Goal: Task Accomplishment & Management: Manage account settings

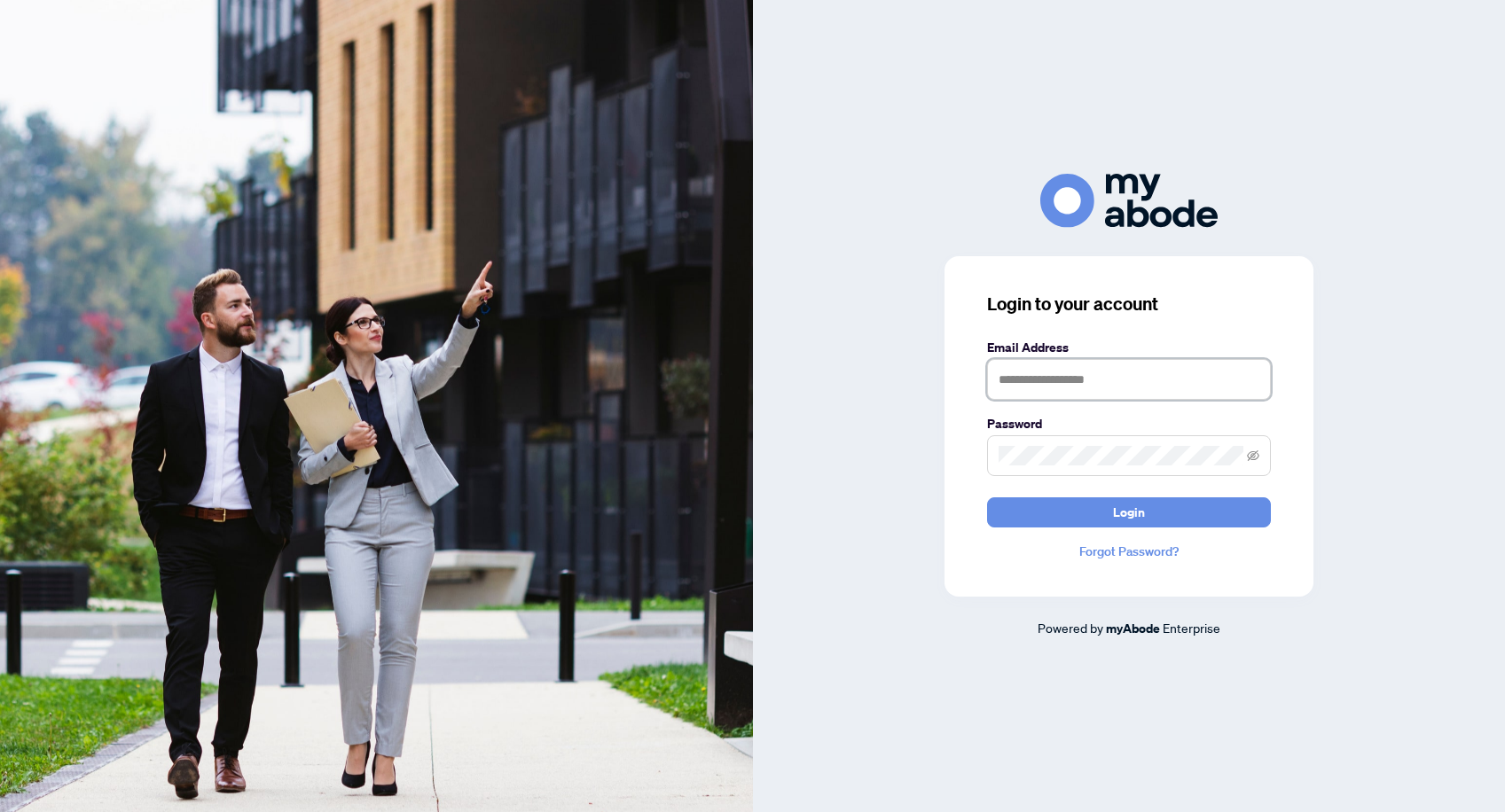
click at [1138, 387] on input "text" at bounding box center [1129, 380] width 283 height 41
type input "**********"
click at [1134, 513] on span "Login" at bounding box center [1129, 512] width 31 height 29
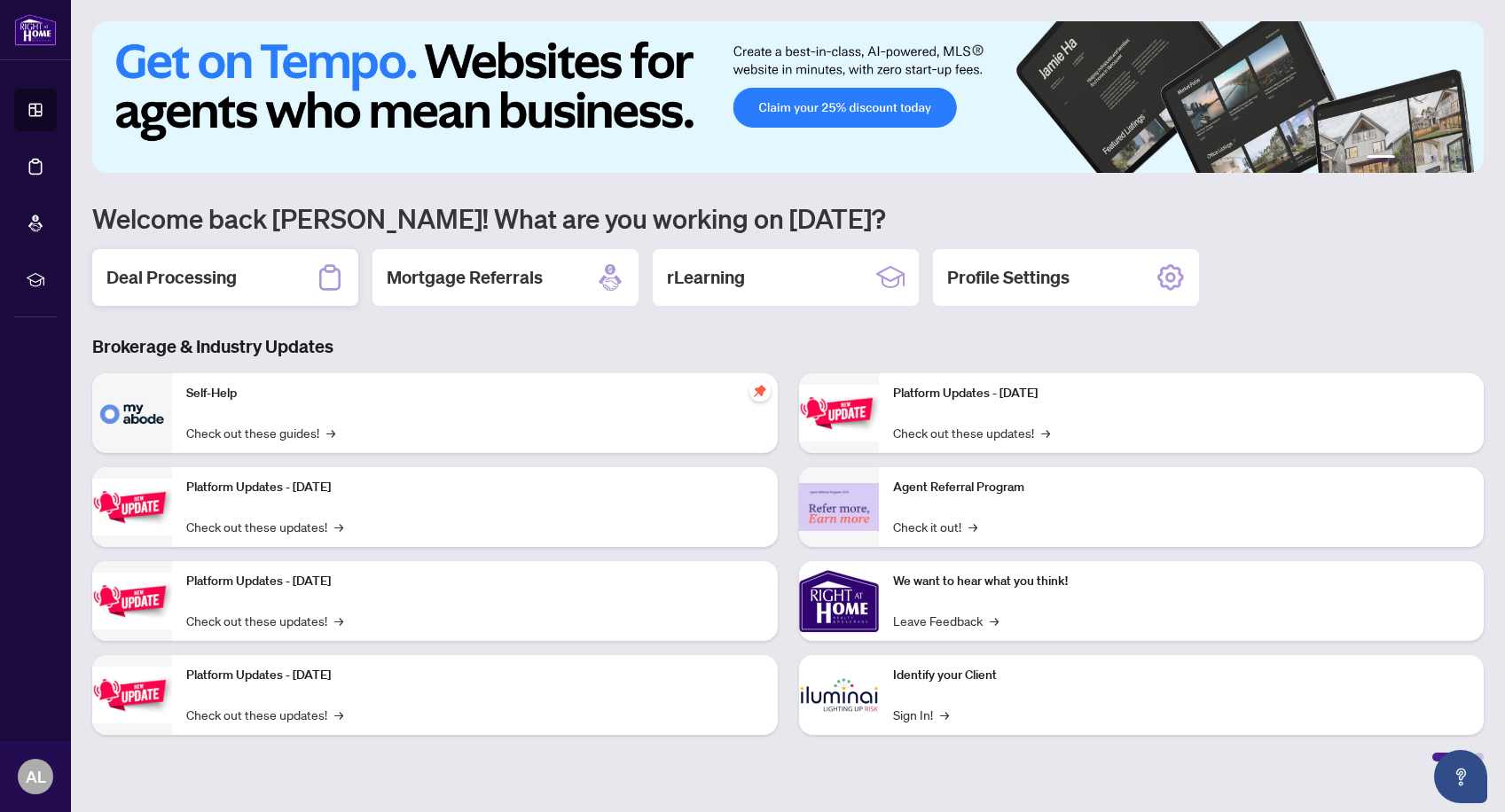
click at [169, 277] on h2 "Deal Processing" at bounding box center [171, 277] width 131 height 25
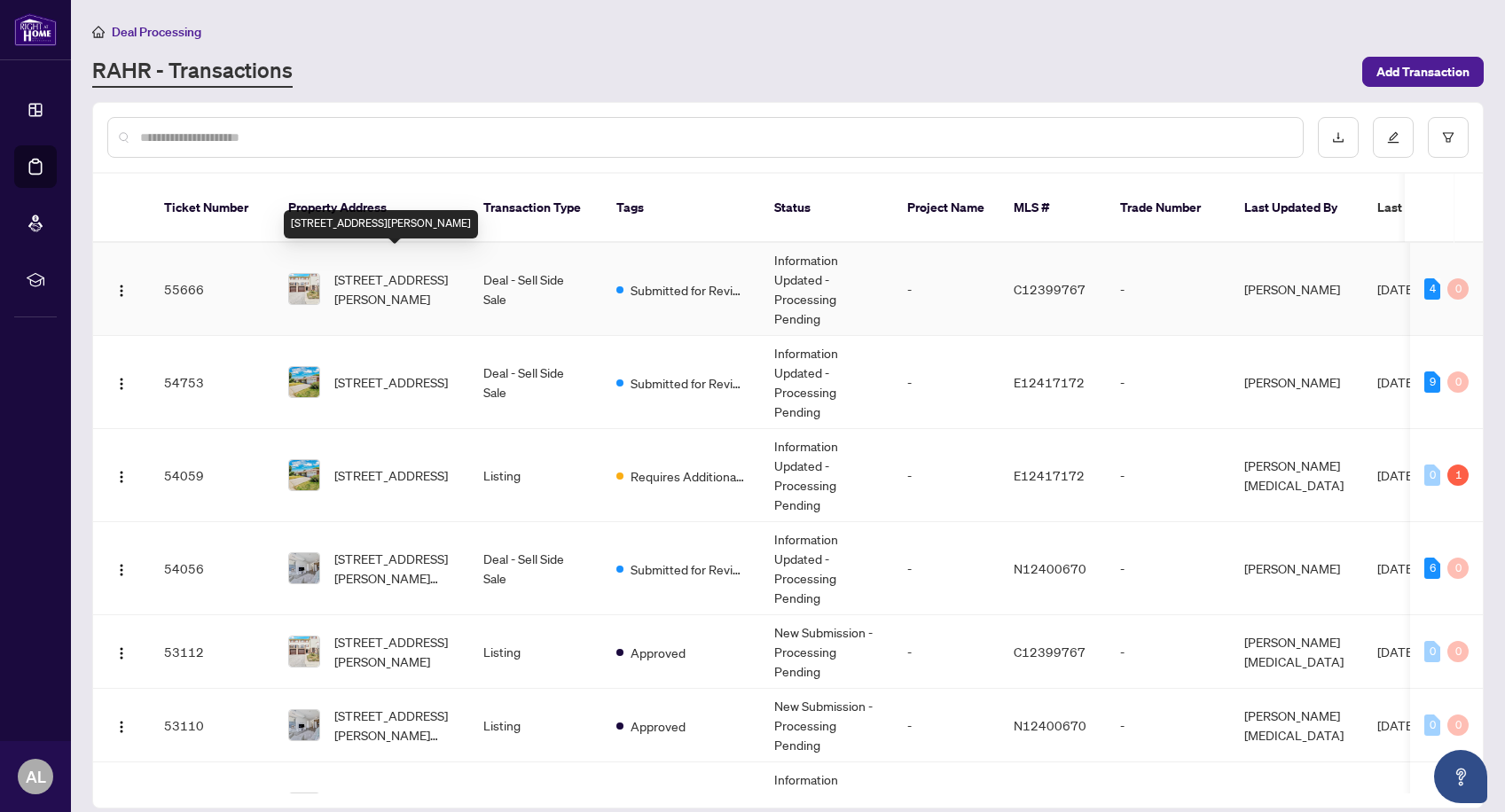
click at [375, 269] on span "[STREET_ADDRESS][PERSON_NAME]" at bounding box center [395, 289] width 120 height 39
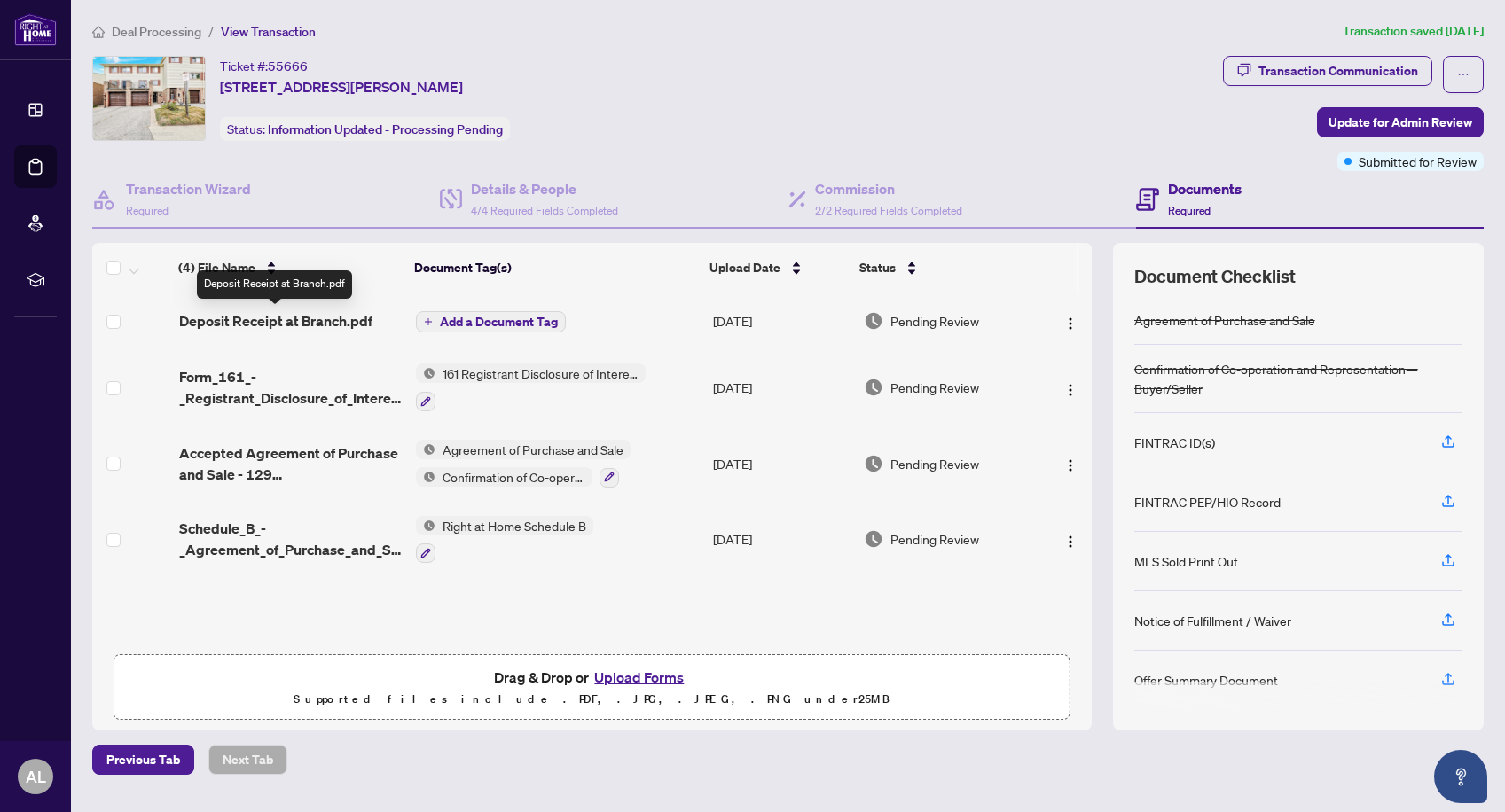
click at [282, 322] on span "Deposit Receipt at Branch.pdf" at bounding box center [275, 320] width 194 height 21
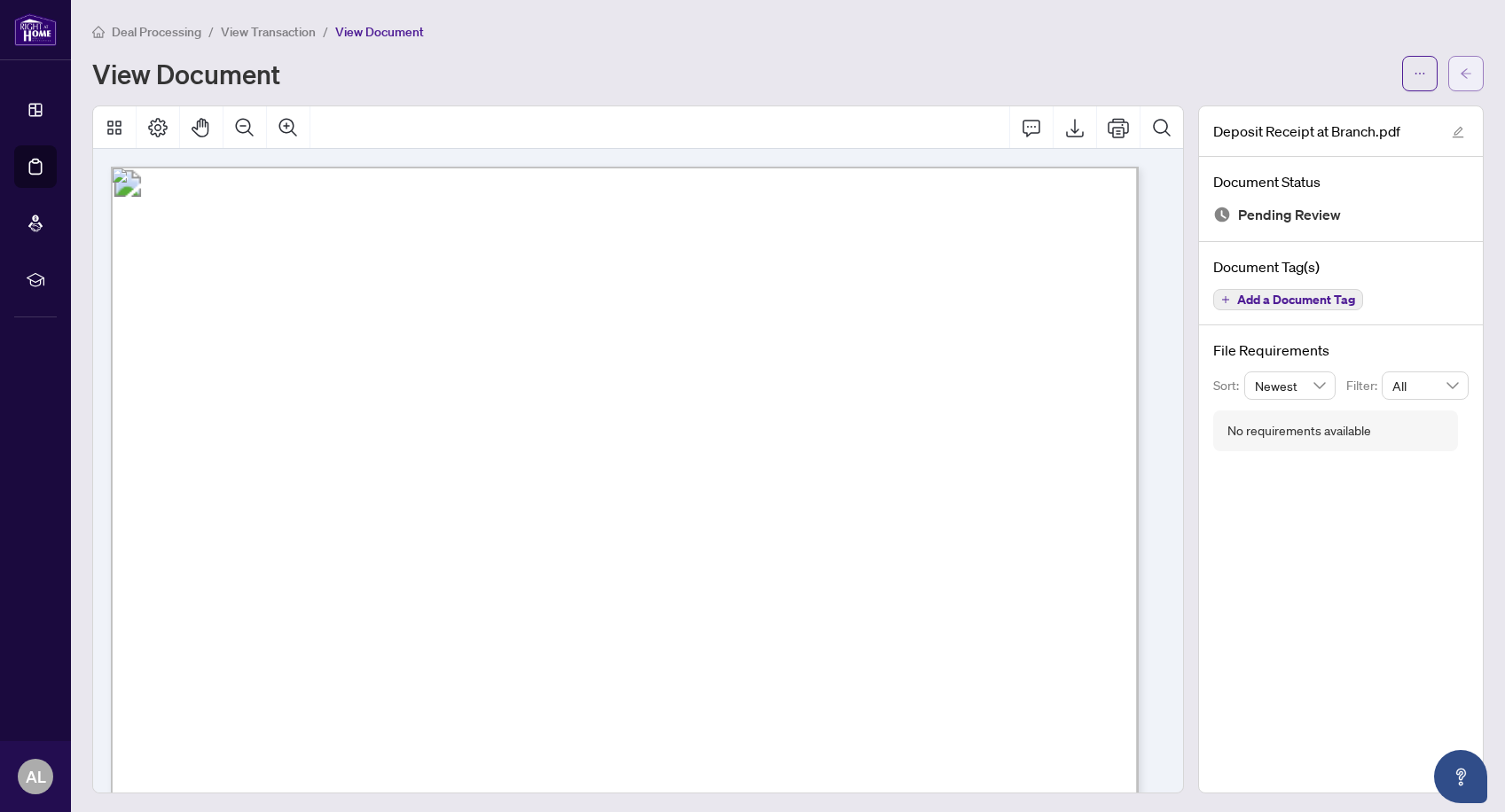
click at [1460, 71] on icon "arrow-left" at bounding box center [1465, 73] width 12 height 12
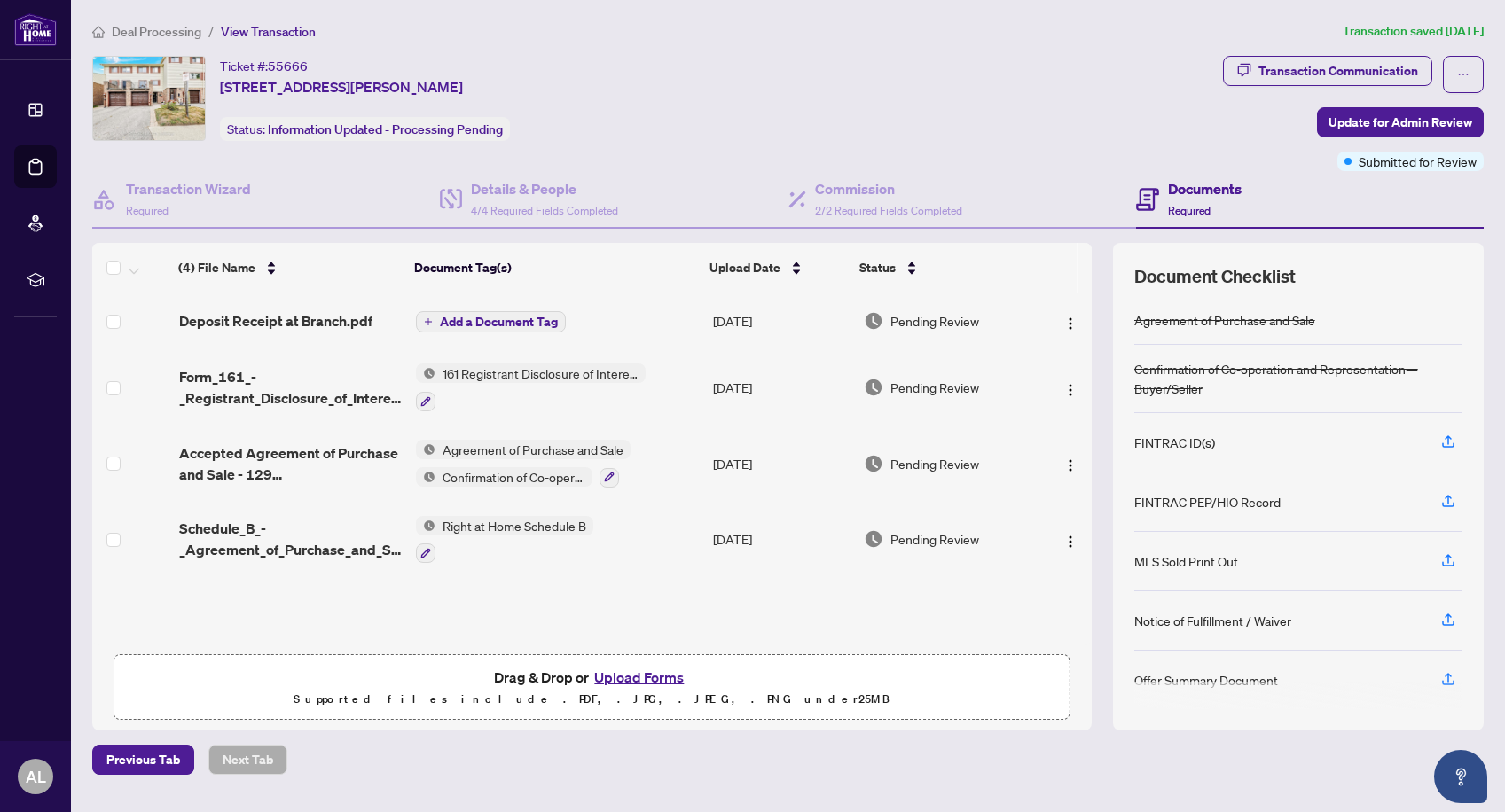
click at [518, 316] on span "Add a Document Tag" at bounding box center [498, 321] width 118 height 12
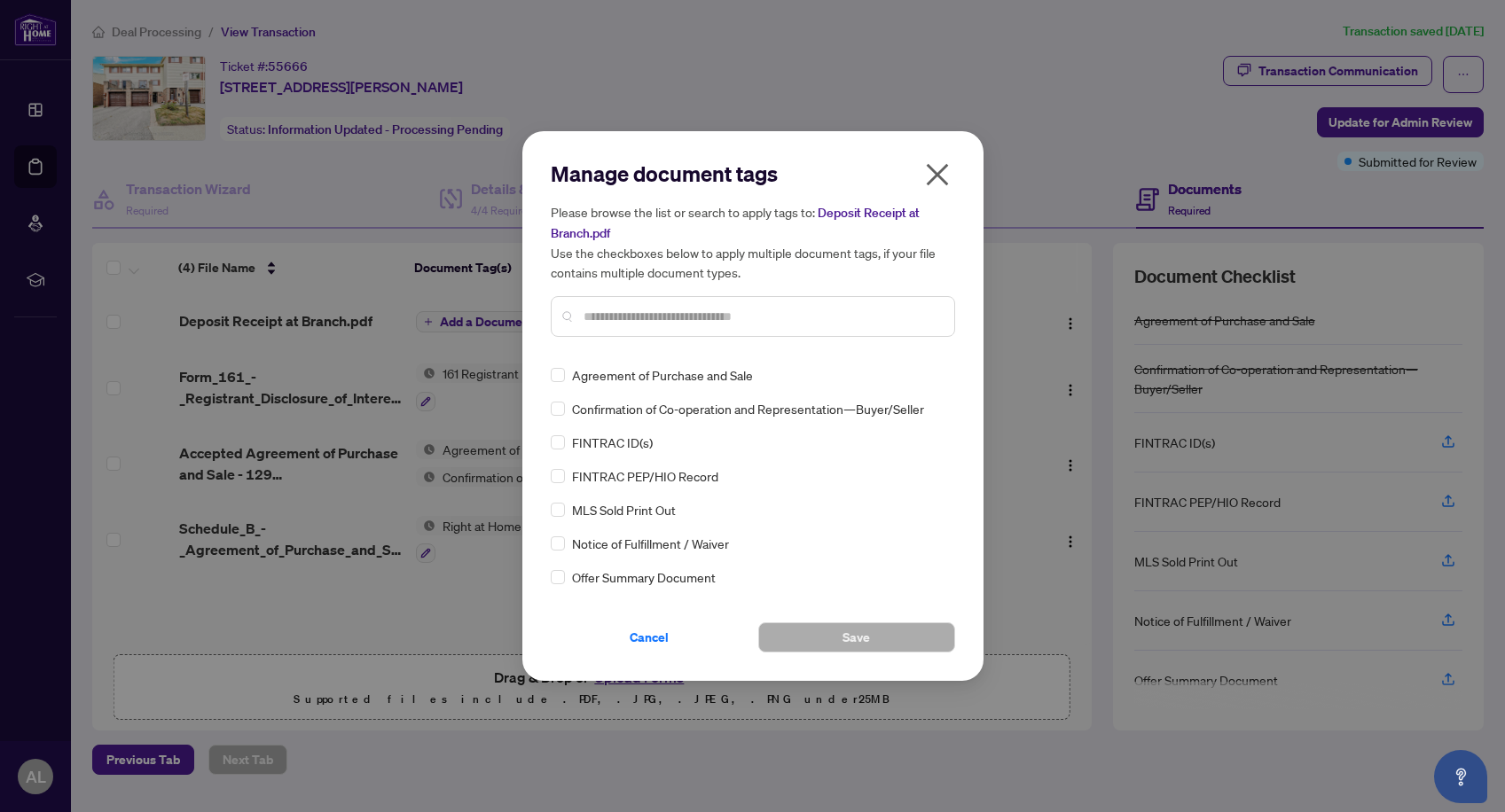
click at [617, 308] on input "text" at bounding box center [761, 316] width 357 height 19
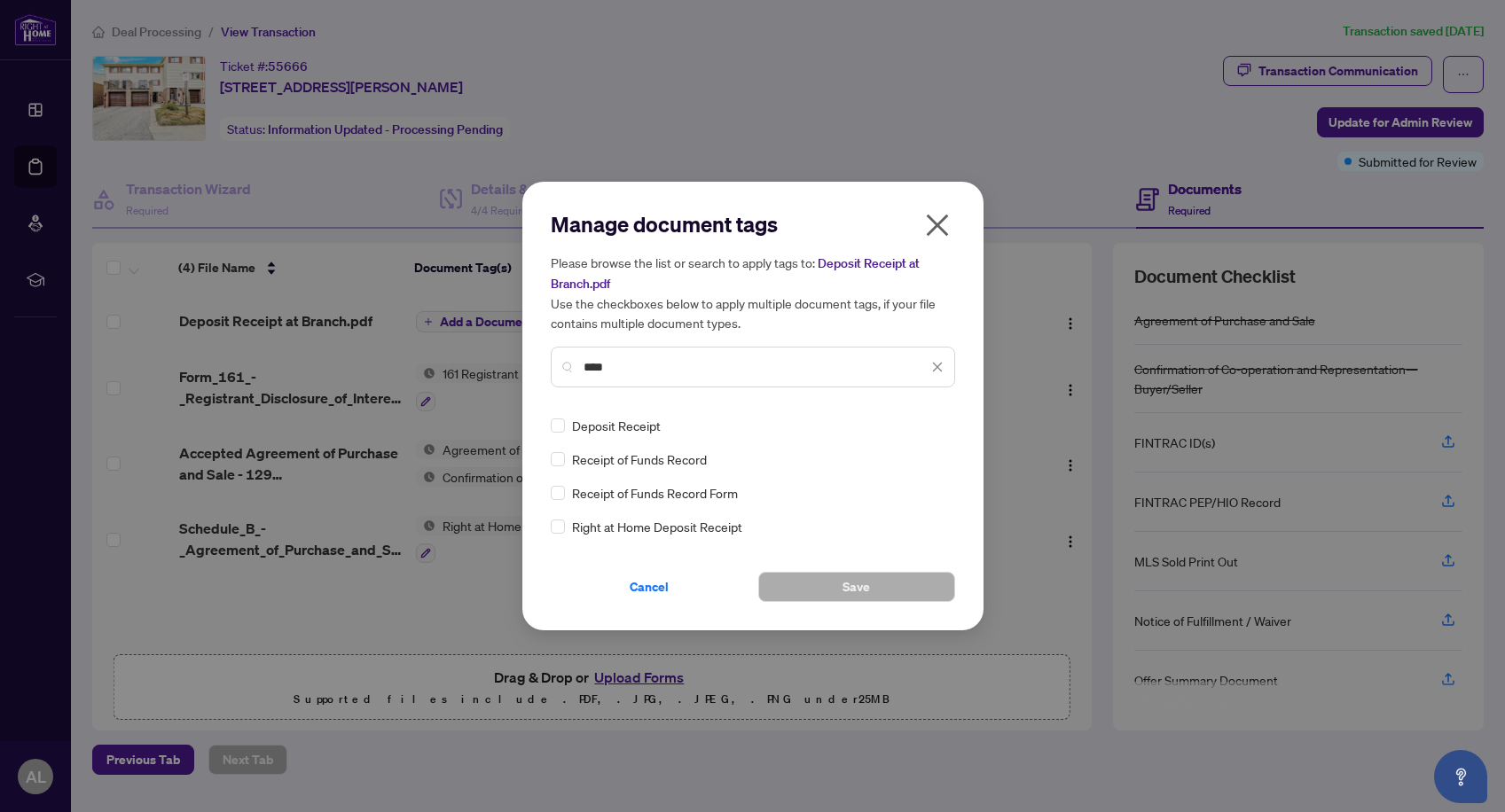
type input "****"
click at [811, 581] on button "Save" at bounding box center [857, 587] width 197 height 31
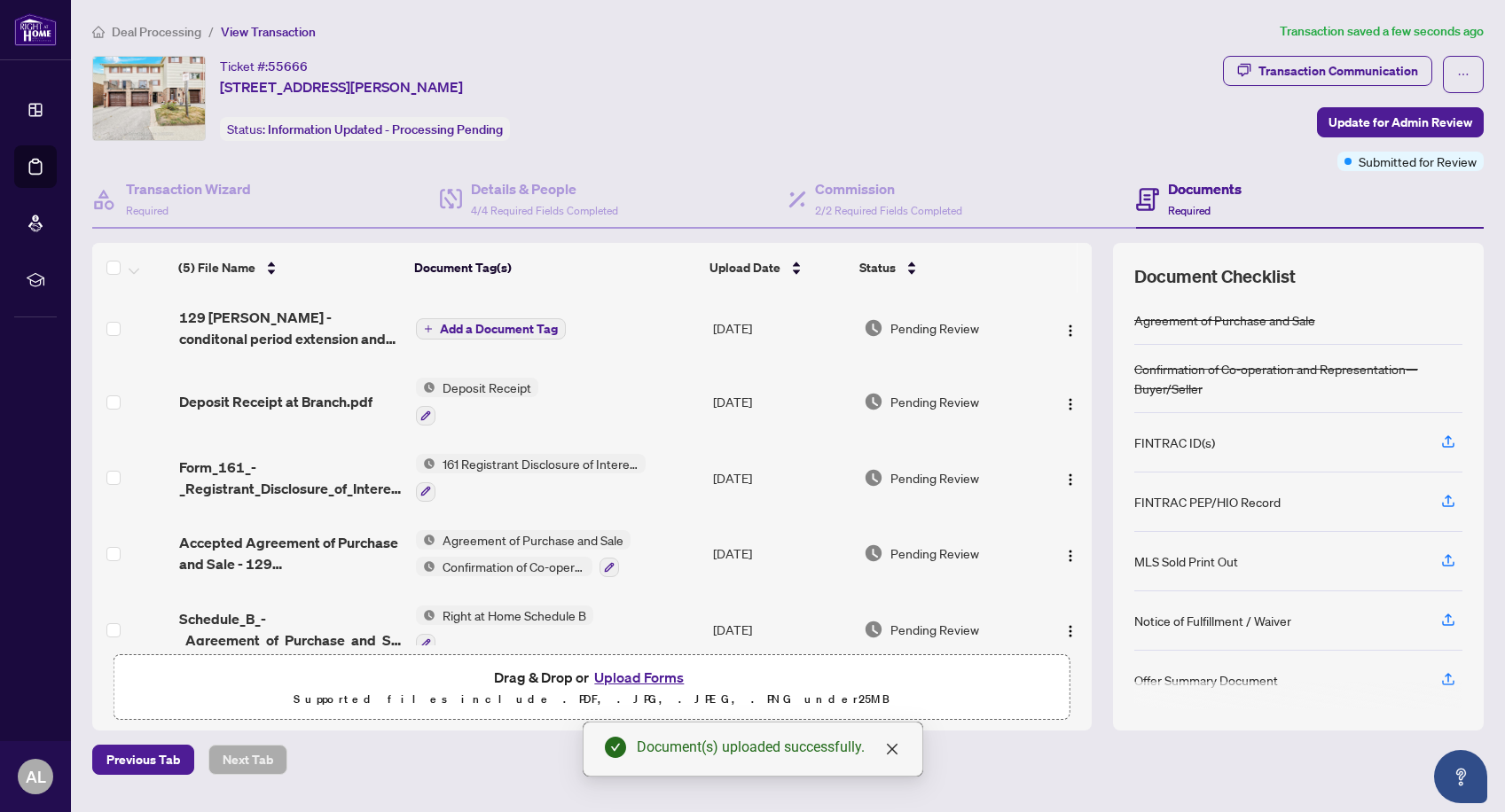
click at [536, 327] on span "Add a Document Tag" at bounding box center [498, 328] width 118 height 12
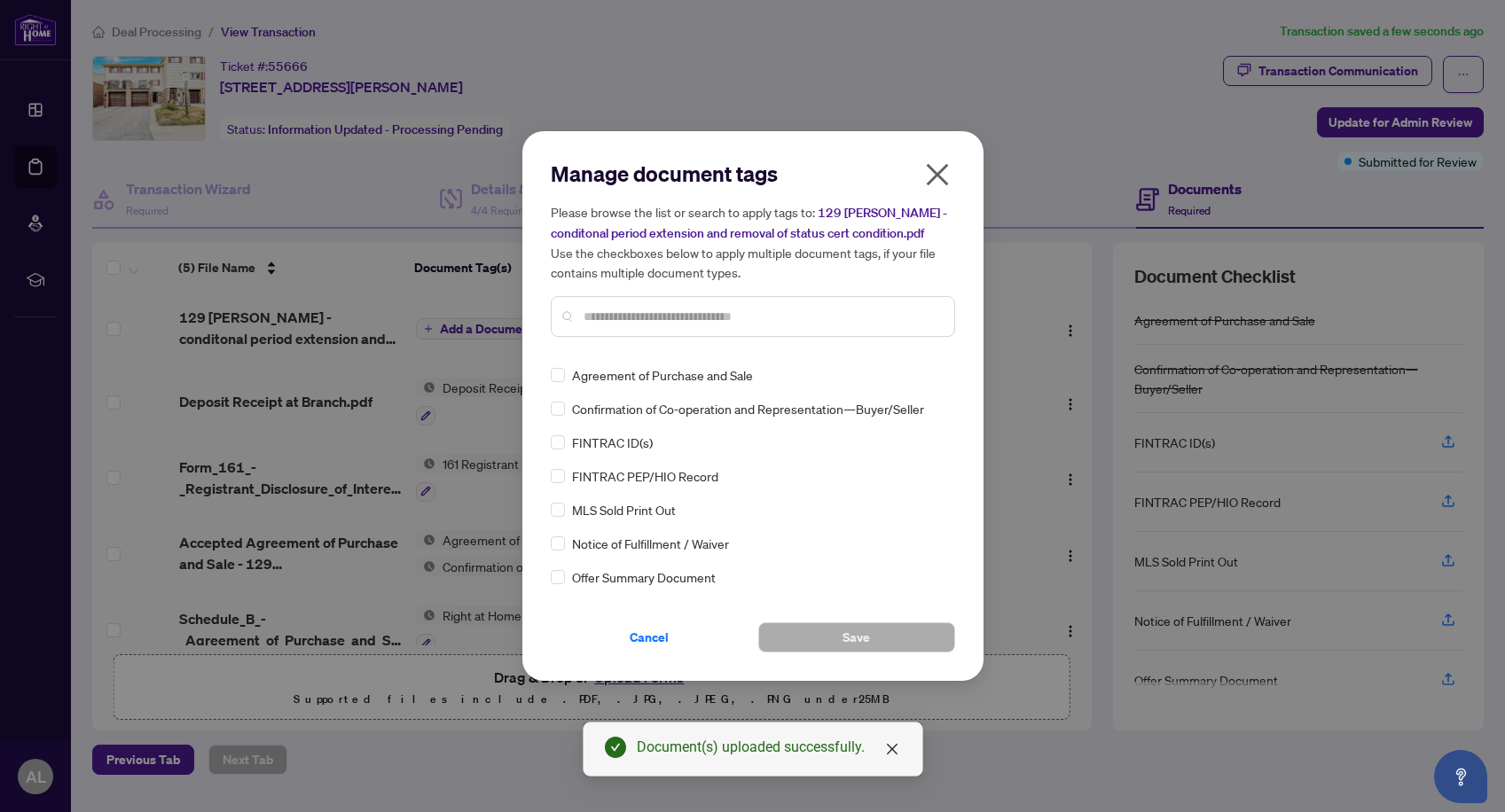
click at [620, 307] on input "text" at bounding box center [761, 316] width 357 height 19
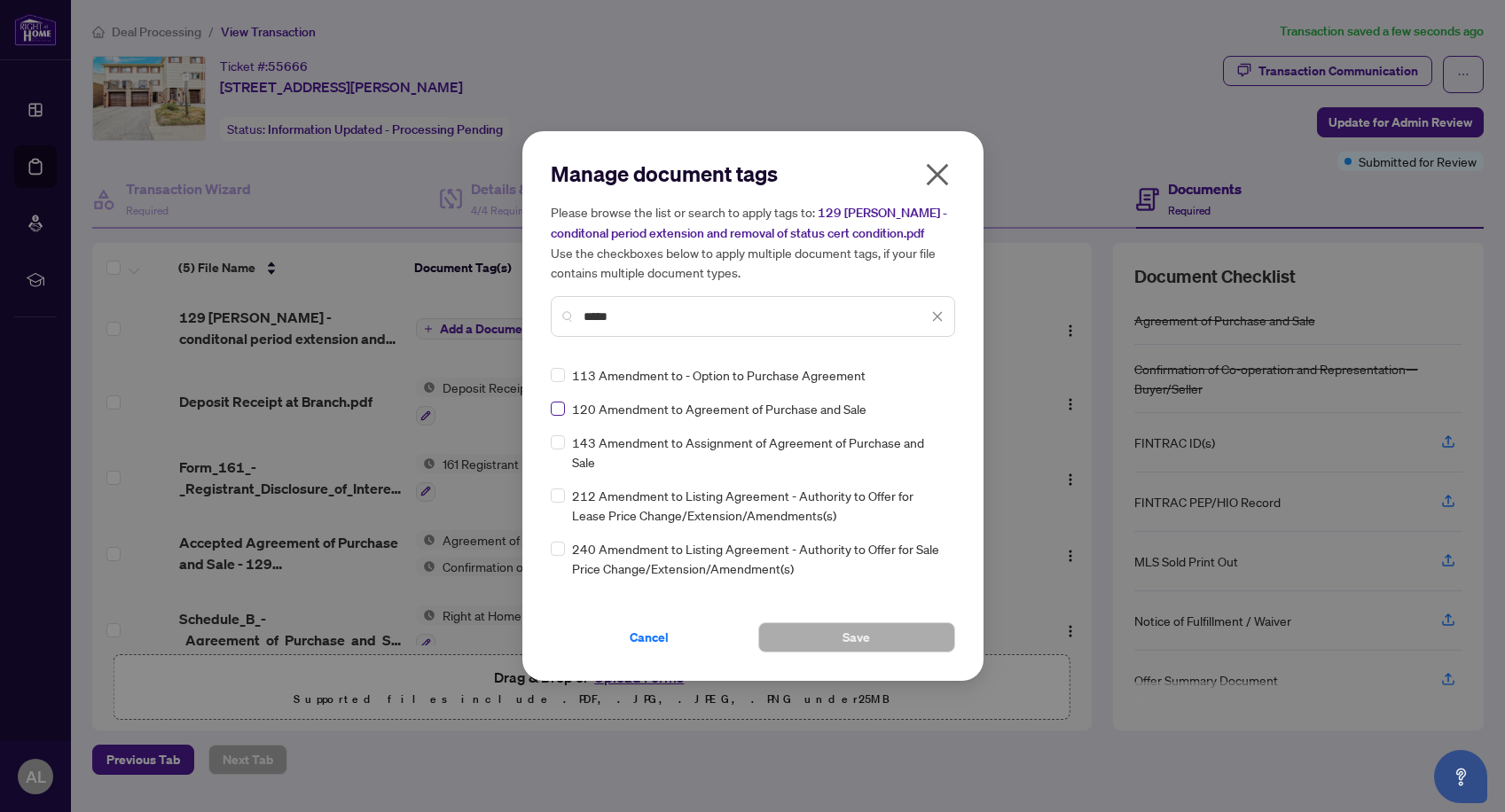
type input "*****"
click at [848, 636] on span "Save" at bounding box center [857, 637] width 28 height 29
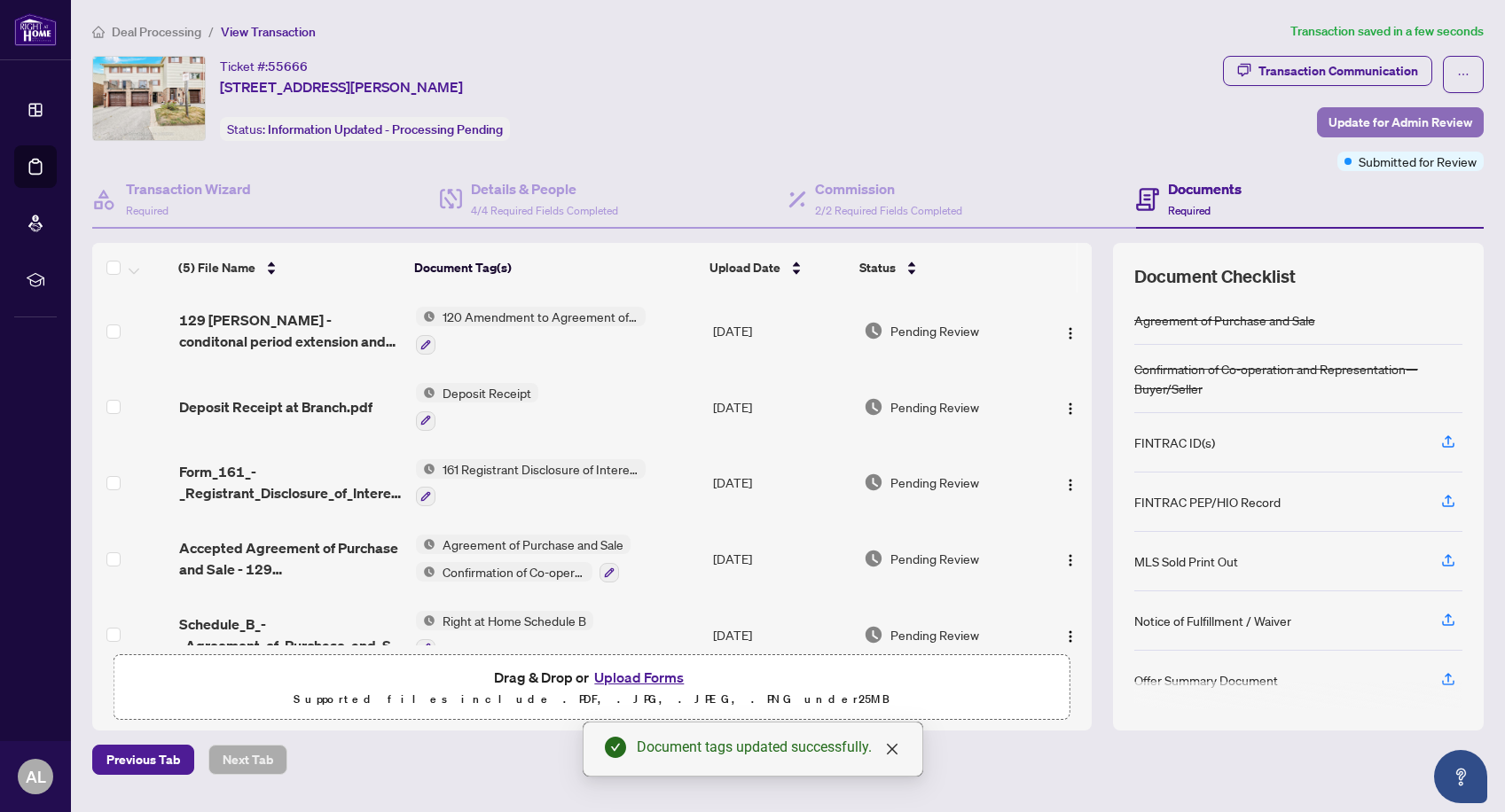
click at [1406, 117] on span "Update for Admin Review" at bounding box center [1399, 122] width 144 height 29
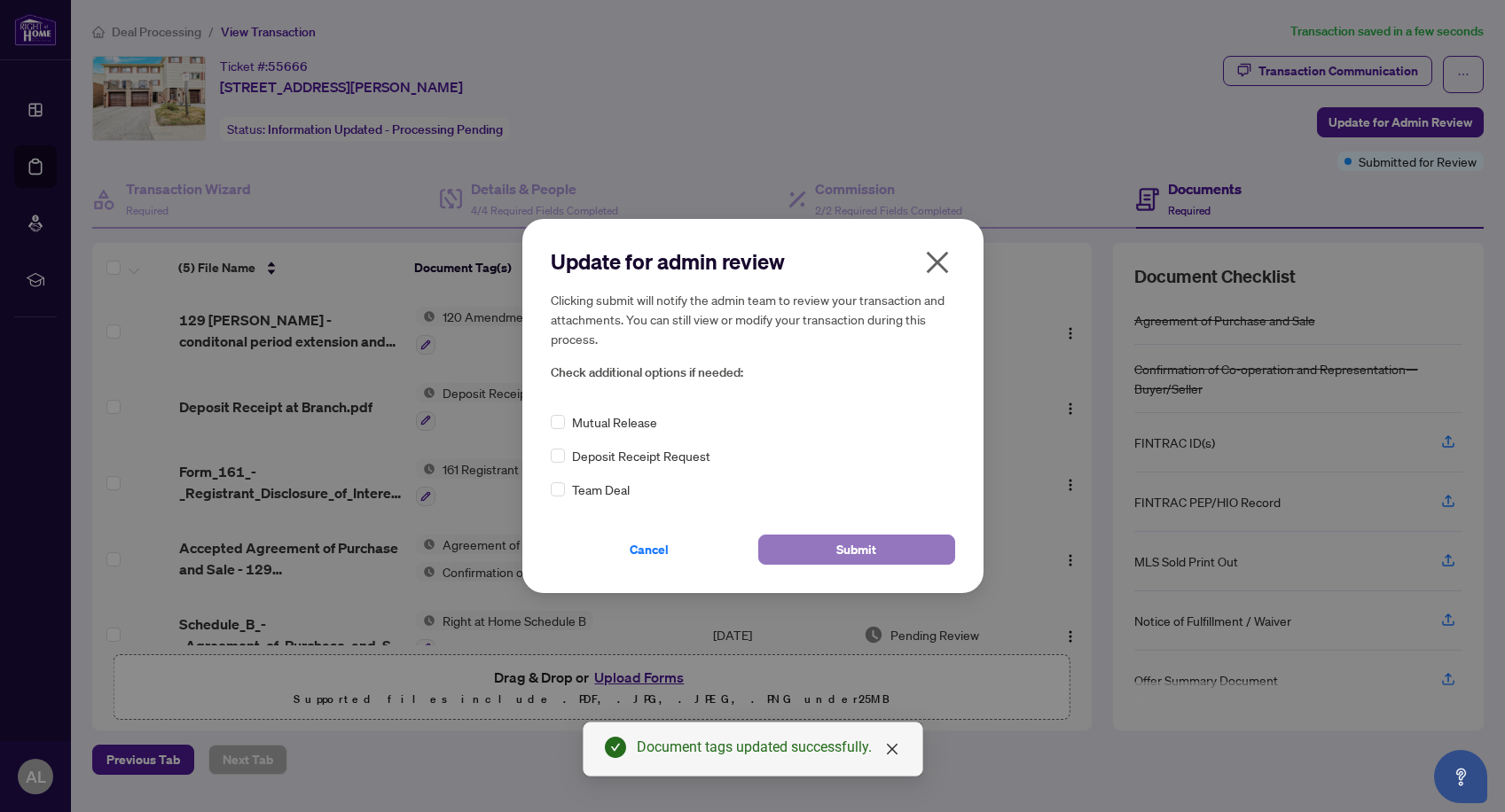
click at [858, 544] on span "Submit" at bounding box center [856, 549] width 40 height 29
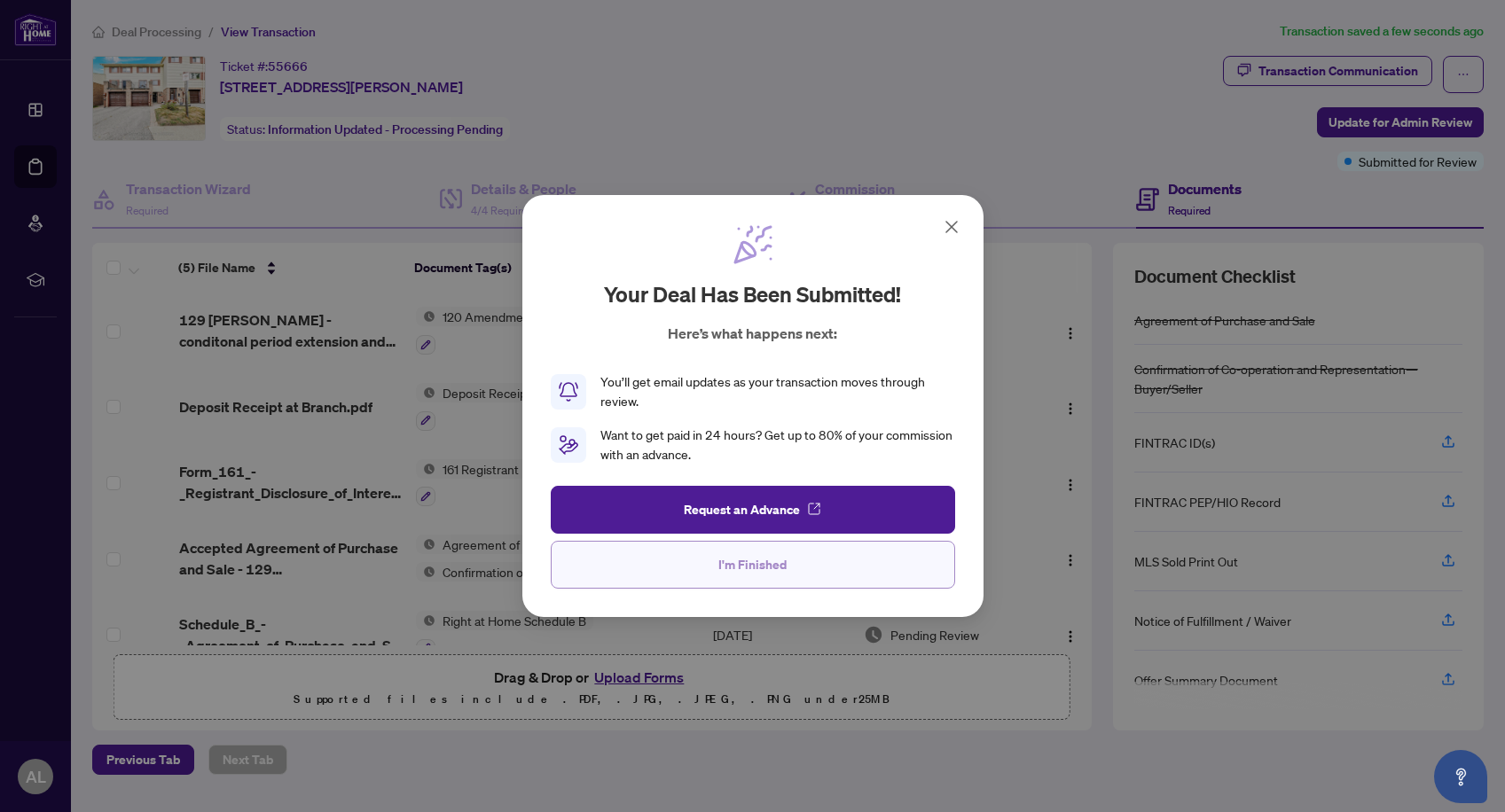
click at [801, 568] on button "I'm Finished" at bounding box center [753, 565] width 405 height 48
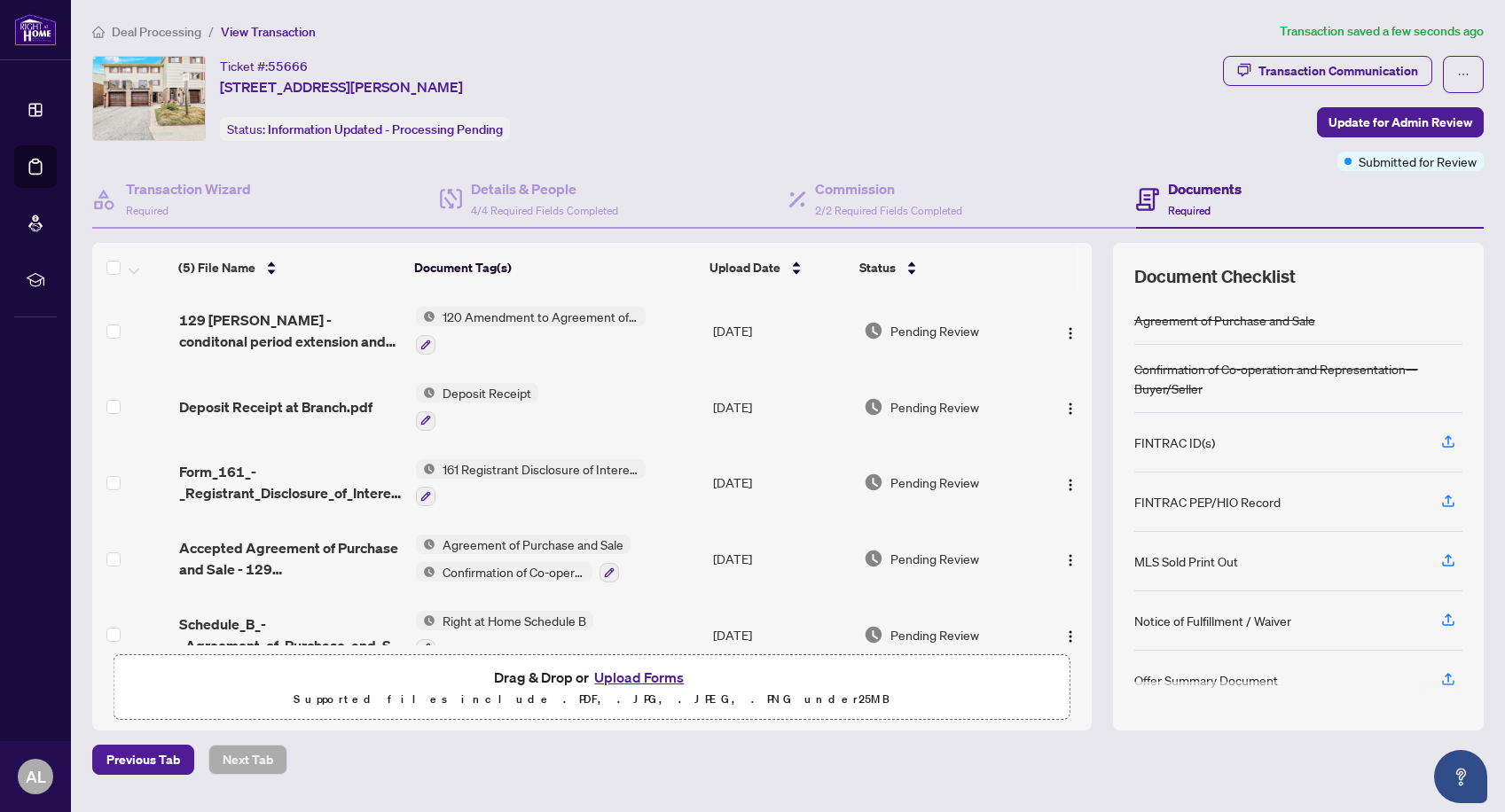
click at [168, 34] on span "Deal Processing" at bounding box center [157, 31] width 90 height 16
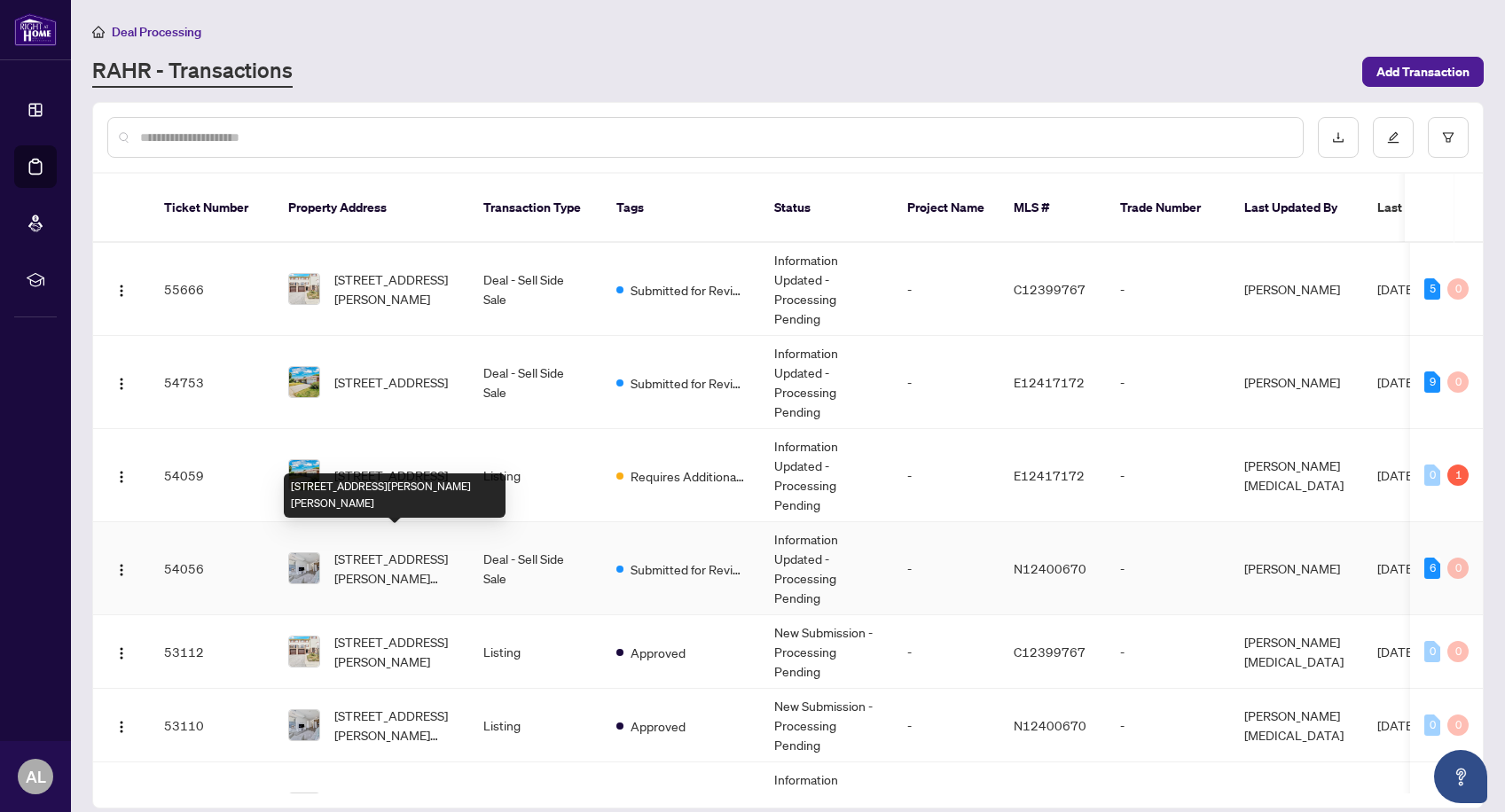
click at [404, 549] on span "[STREET_ADDRESS][PERSON_NAME][PERSON_NAME]" at bounding box center [395, 568] width 120 height 39
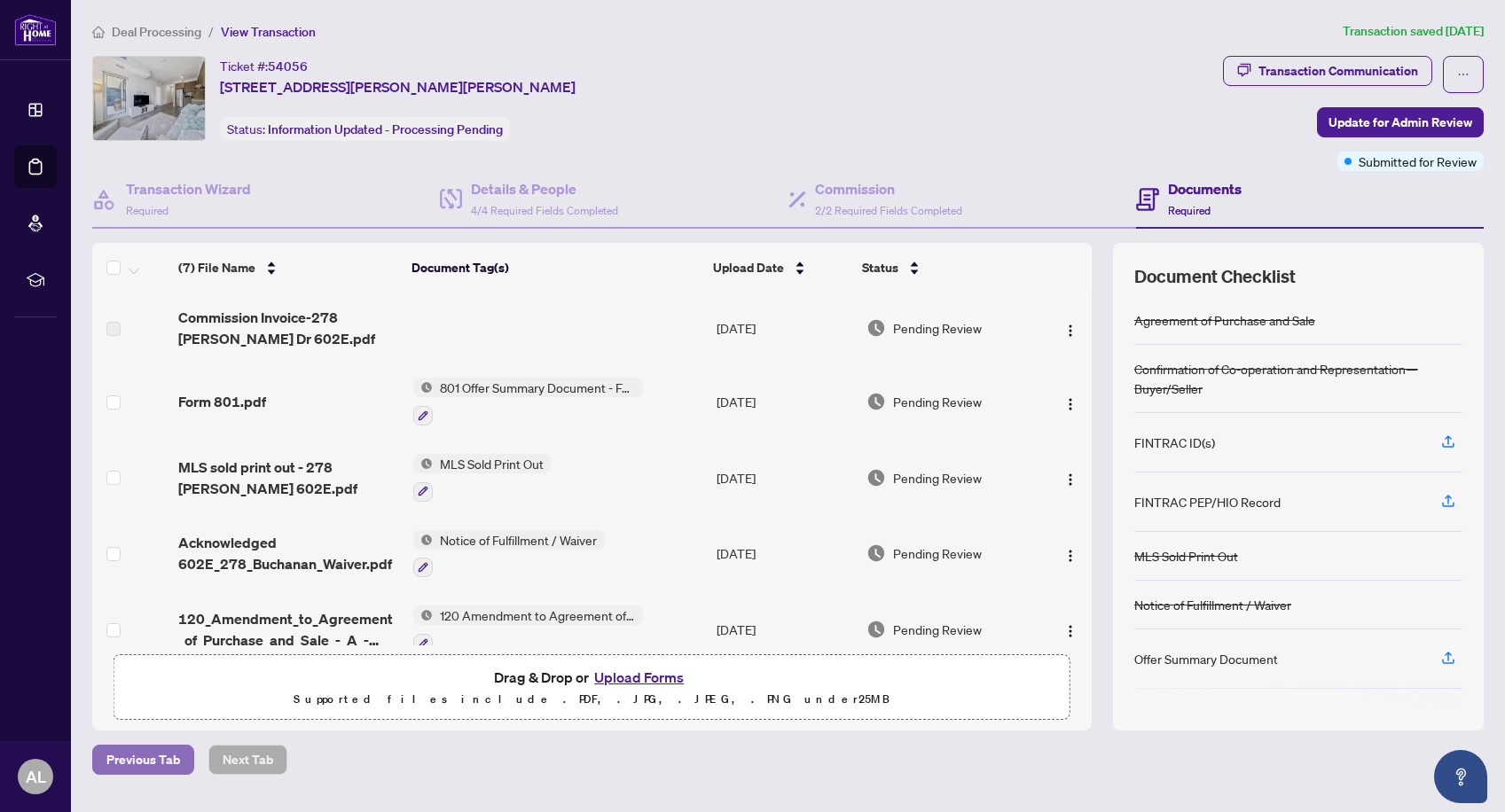
click at [151, 755] on span "Previous Tab" at bounding box center [143, 759] width 73 height 29
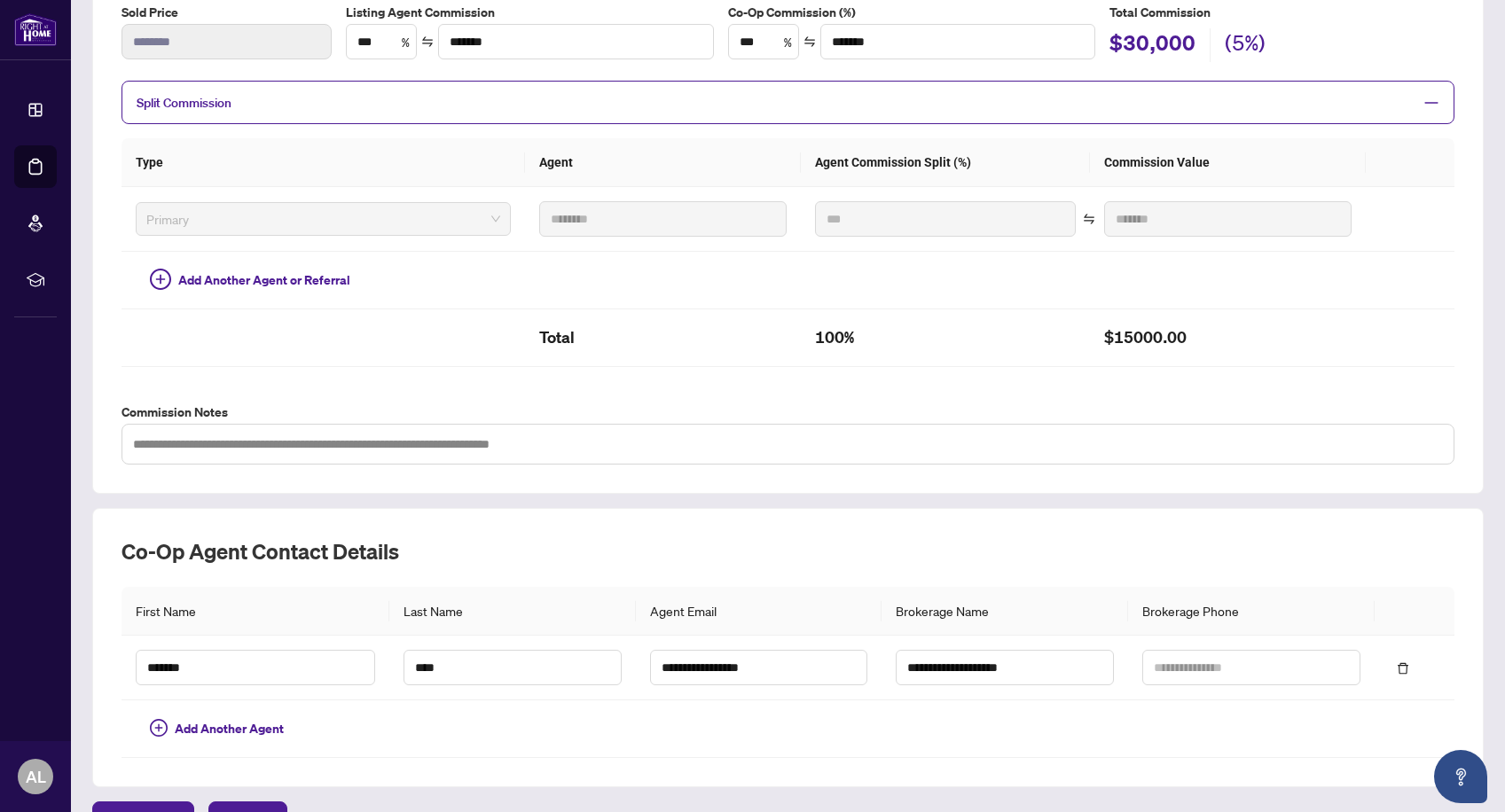
scroll to position [358, 0]
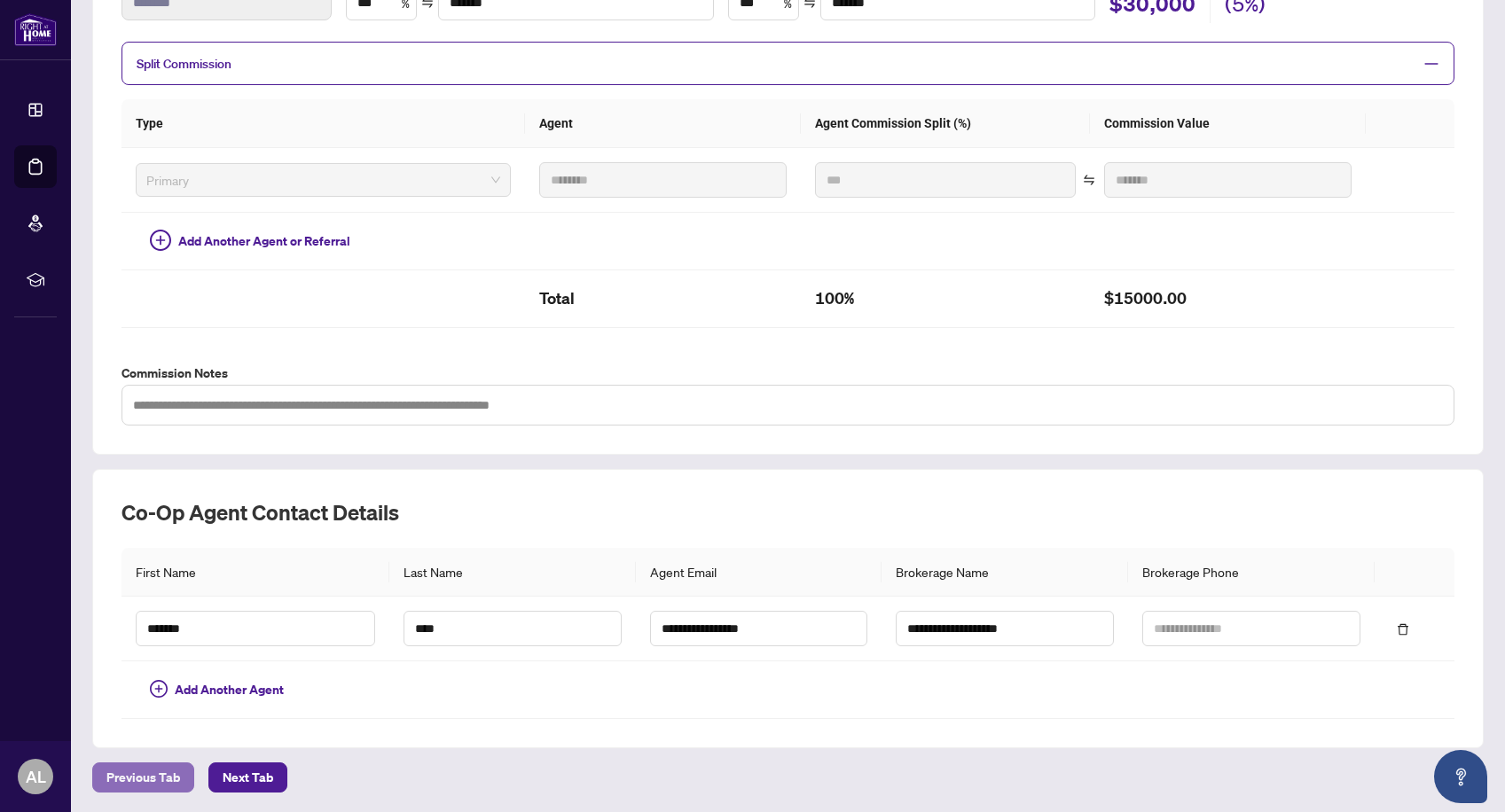
click at [147, 774] on span "Previous Tab" at bounding box center [143, 777] width 73 height 29
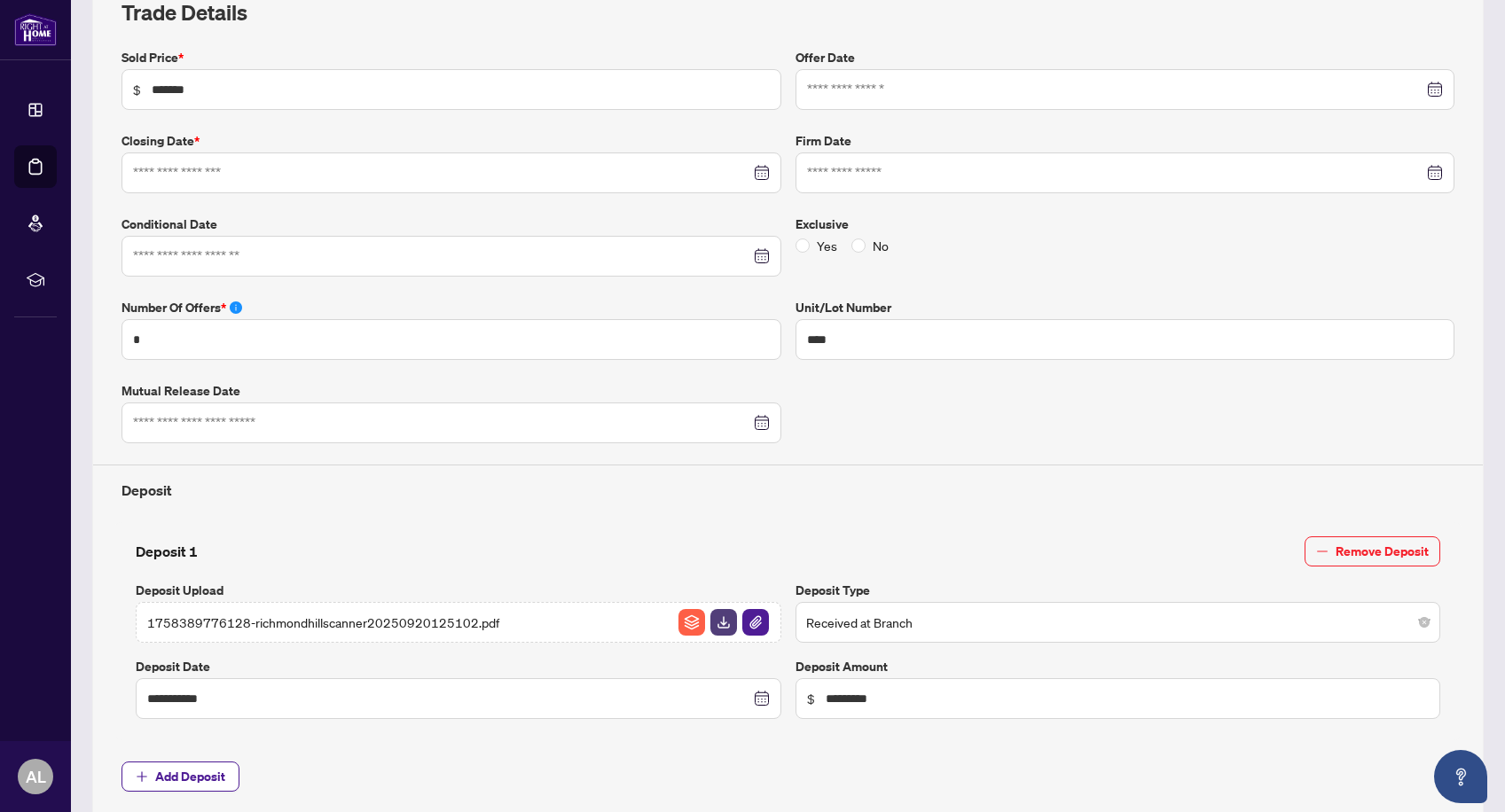
type input "**********"
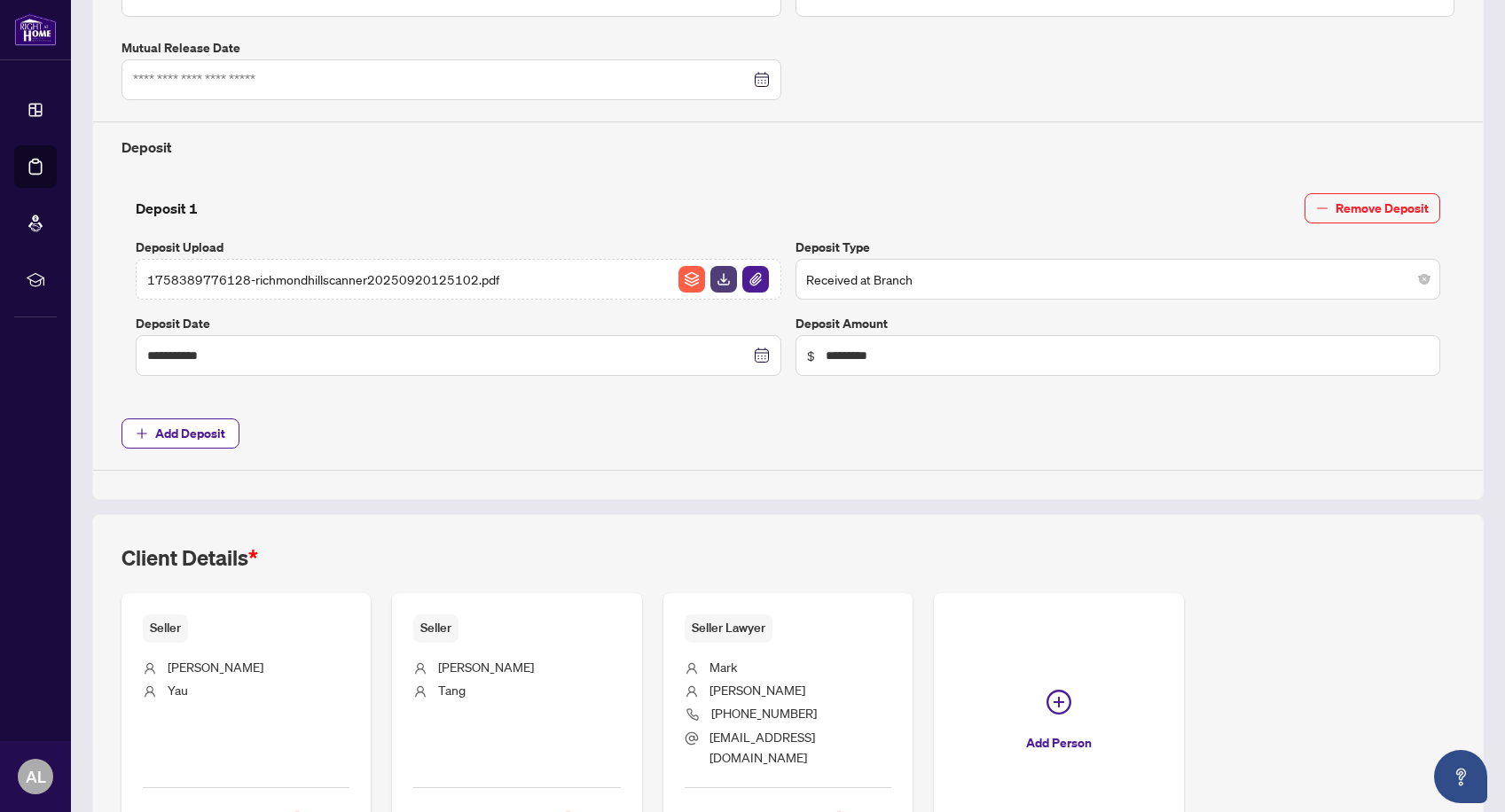
scroll to position [735, 0]
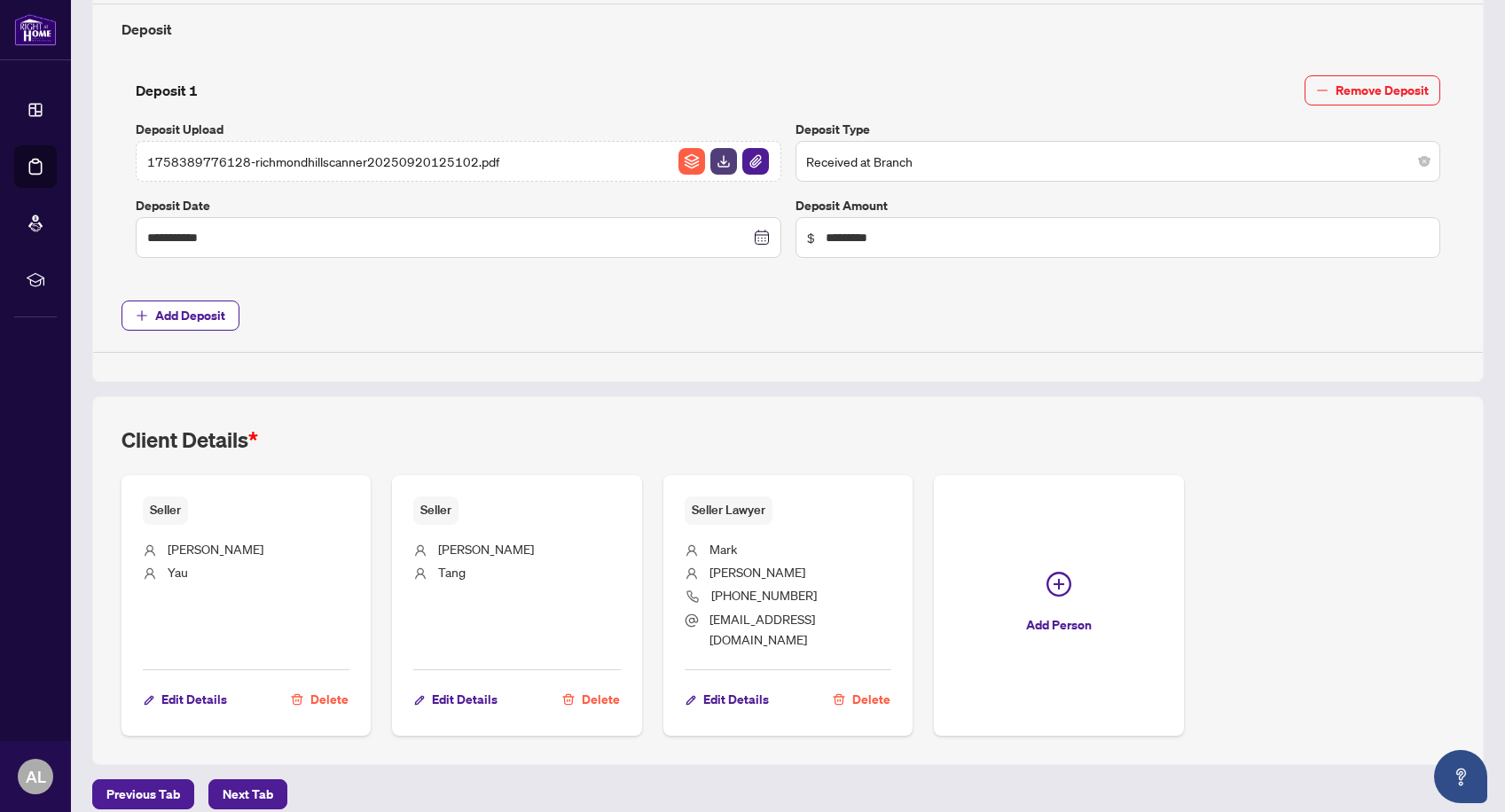
click at [894, 418] on div "Client Details * Seller [PERSON_NAME] Edit Details Delete Seller [PERSON_NAME] …" at bounding box center [788, 581] width 1391 height 369
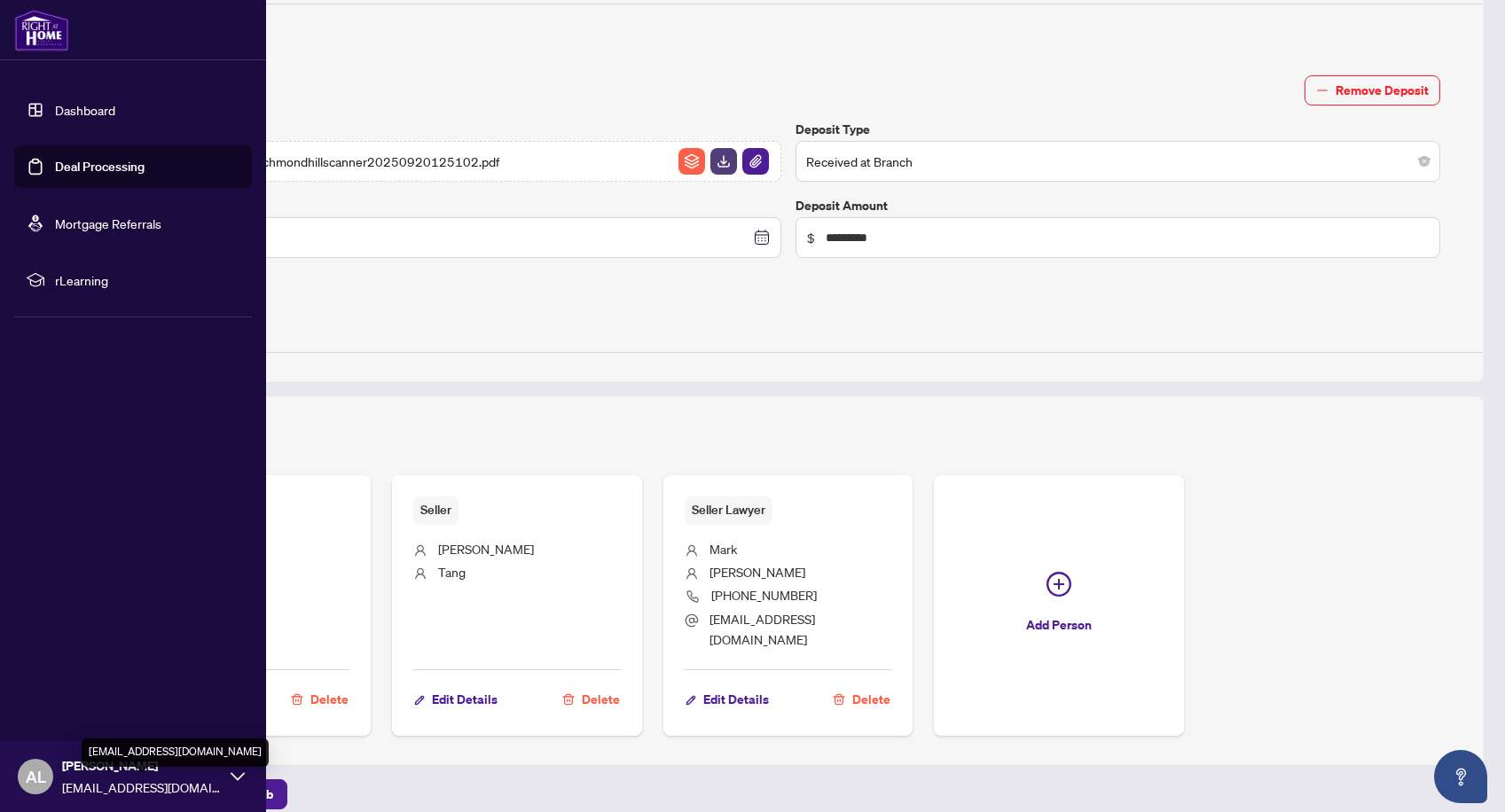
click at [217, 781] on span "[EMAIL_ADDRESS][DOMAIN_NAME]" at bounding box center [142, 787] width 159 height 19
click at [69, 669] on span "Logout" at bounding box center [71, 670] width 40 height 29
